Goal: Check status: Check status

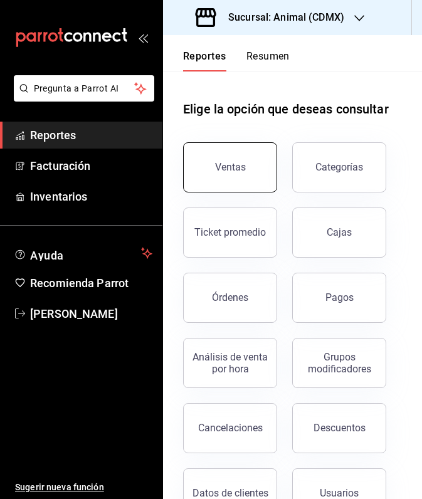
click at [240, 162] on div "Ventas" at bounding box center [230, 167] width 31 height 12
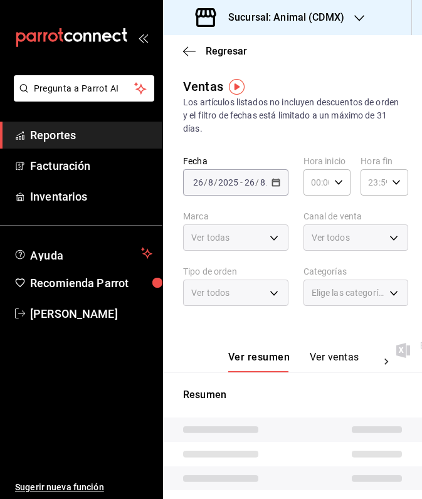
type input "05:00"
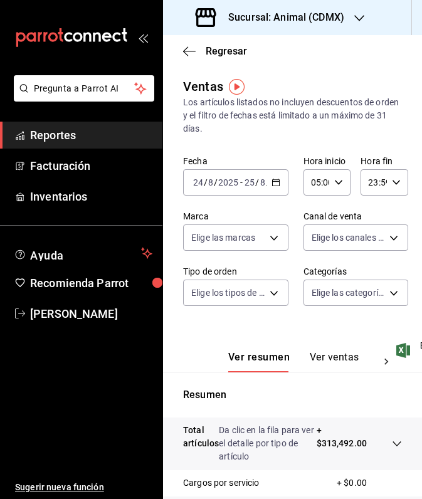
click at [269, 180] on div "[DATE] [DATE] - [DATE] [DATE]" at bounding box center [235, 182] width 105 height 26
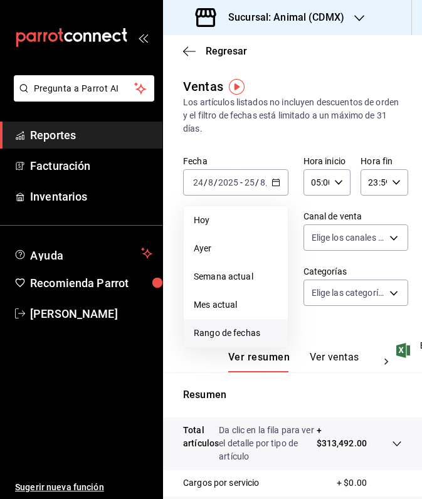
click at [237, 331] on span "Rango de fechas" at bounding box center [236, 332] width 84 height 13
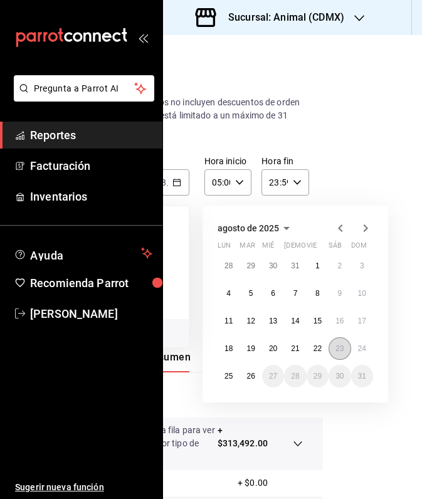
scroll to position [0, 99]
click at [226, 378] on abbr "25" at bounding box center [228, 376] width 8 height 9
click at [246, 377] on button "26" at bounding box center [250, 376] width 22 height 23
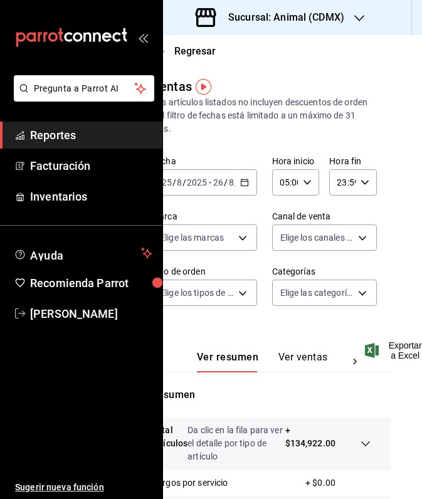
click at [358, 13] on icon "button" at bounding box center [359, 18] width 10 height 10
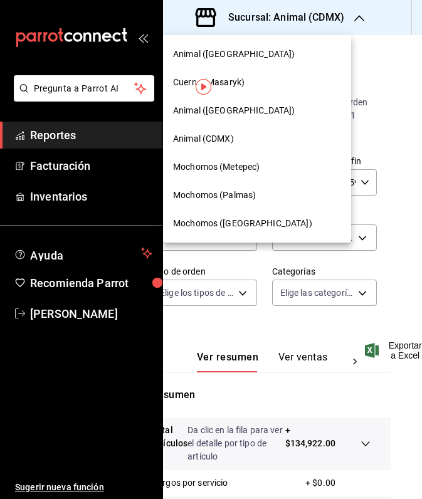
click at [229, 193] on span "Mochomos (Palmas)" at bounding box center [214, 195] width 83 height 13
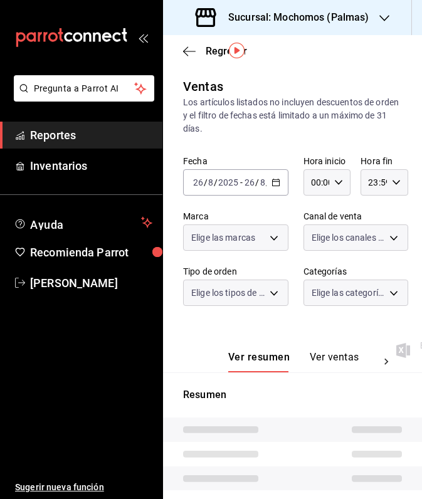
type input "05:00"
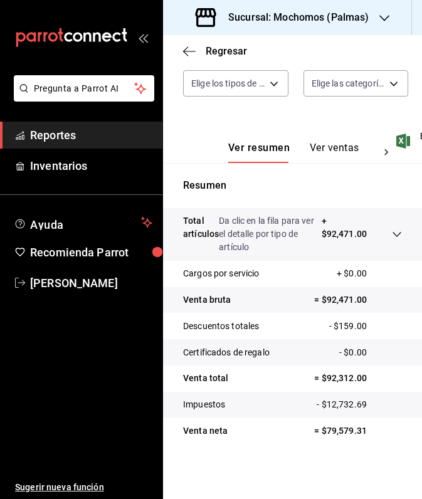
scroll to position [209, 0]
click at [384, 19] on icon "button" at bounding box center [384, 18] width 10 height 10
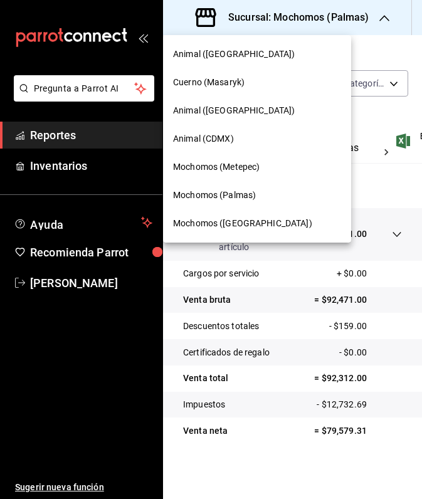
click at [239, 168] on span "Mochomos (Metepec)" at bounding box center [216, 166] width 86 height 13
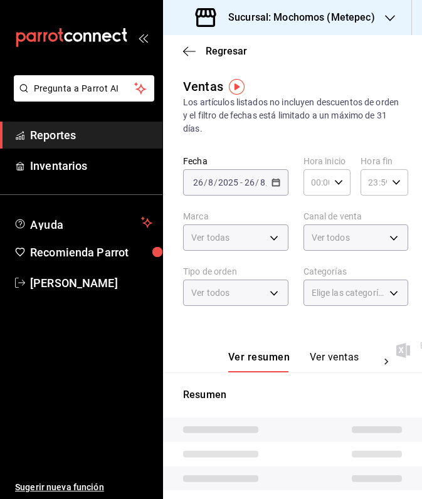
type input "05:00"
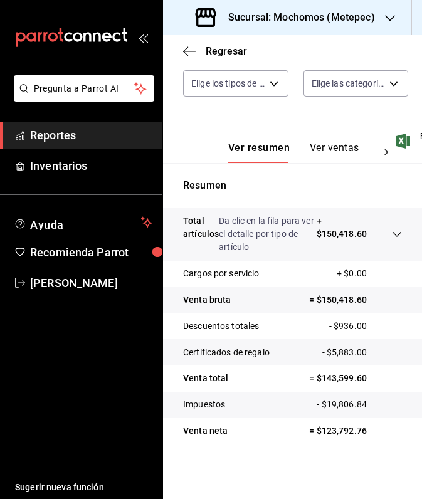
scroll to position [209, 0]
click at [397, 232] on icon at bounding box center [397, 234] width 10 height 10
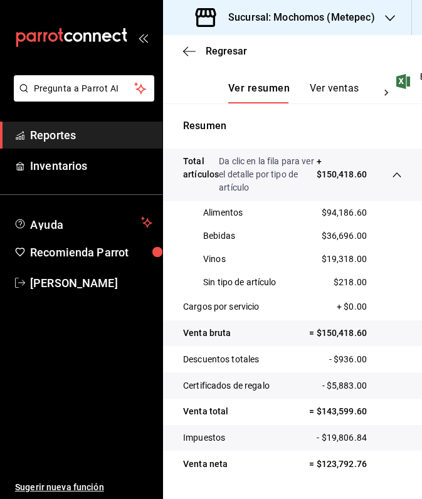
scroll to position [275, 0]
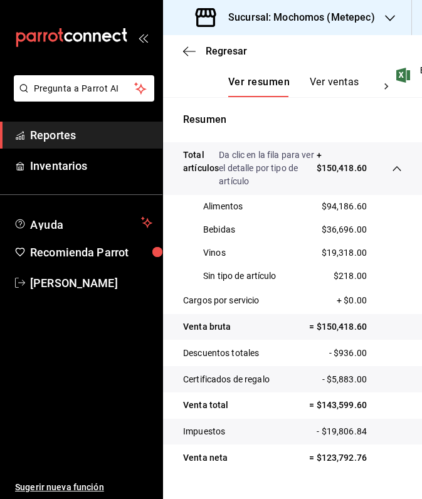
click at [387, 17] on icon "button" at bounding box center [390, 18] width 10 height 10
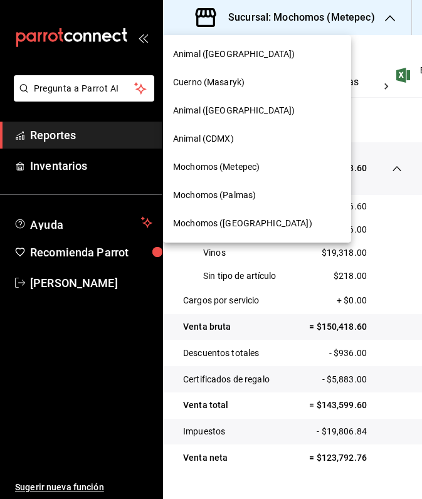
click at [236, 110] on span "Animal ([GEOGRAPHIC_DATA])" at bounding box center [234, 110] width 122 height 13
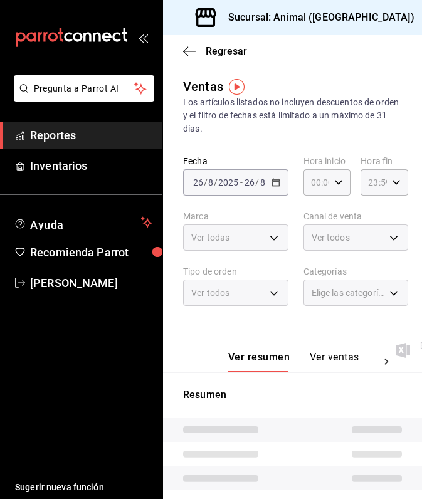
type input "05:00"
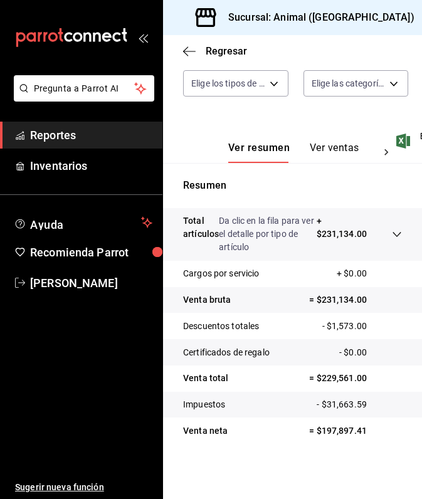
scroll to position [209, 0]
click at [421, 18] on icon "button" at bounding box center [429, 18] width 10 height 10
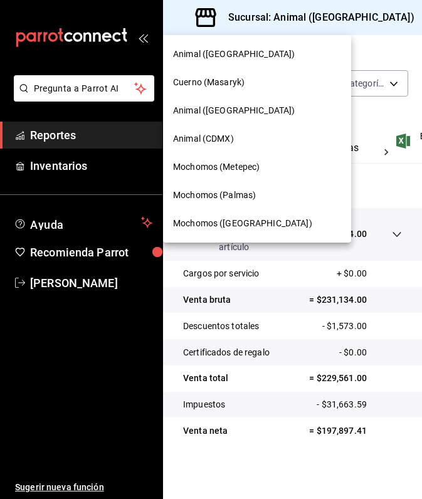
click at [256, 137] on div "Animal (CDMX)" at bounding box center [257, 138] width 168 height 13
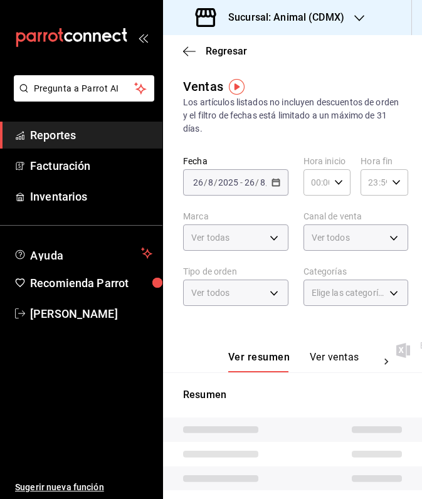
type input "05:00"
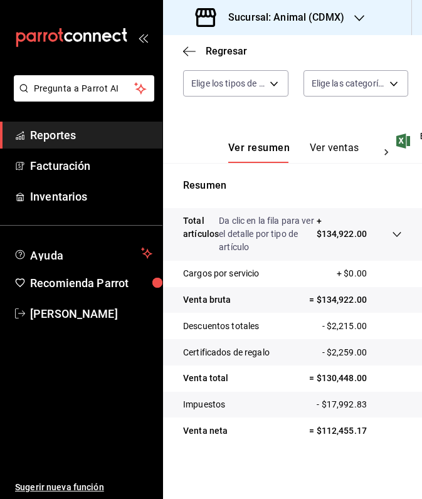
scroll to position [209, 0]
click at [357, 16] on icon "button" at bounding box center [359, 18] width 10 height 10
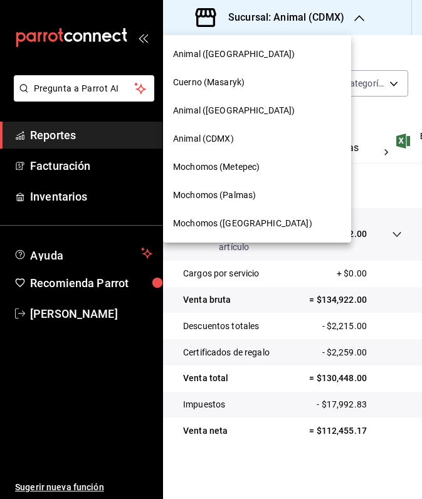
click at [216, 83] on span "Cuerno (Masaryk)" at bounding box center [208, 82] width 71 height 13
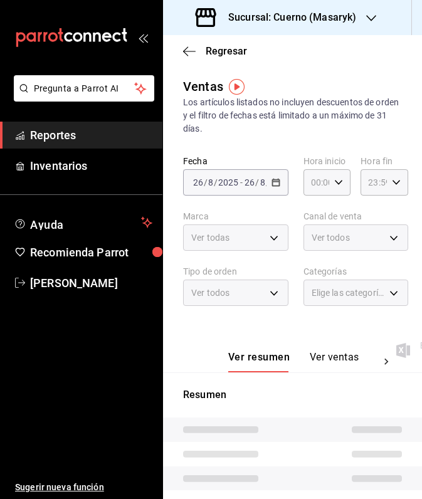
type input "05:00"
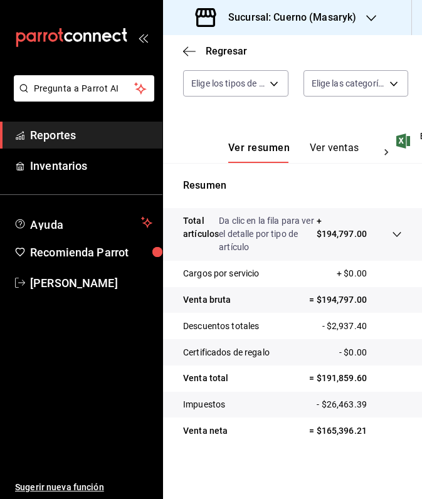
scroll to position [209, 0]
